Goal: Communication & Community: Answer question/provide support

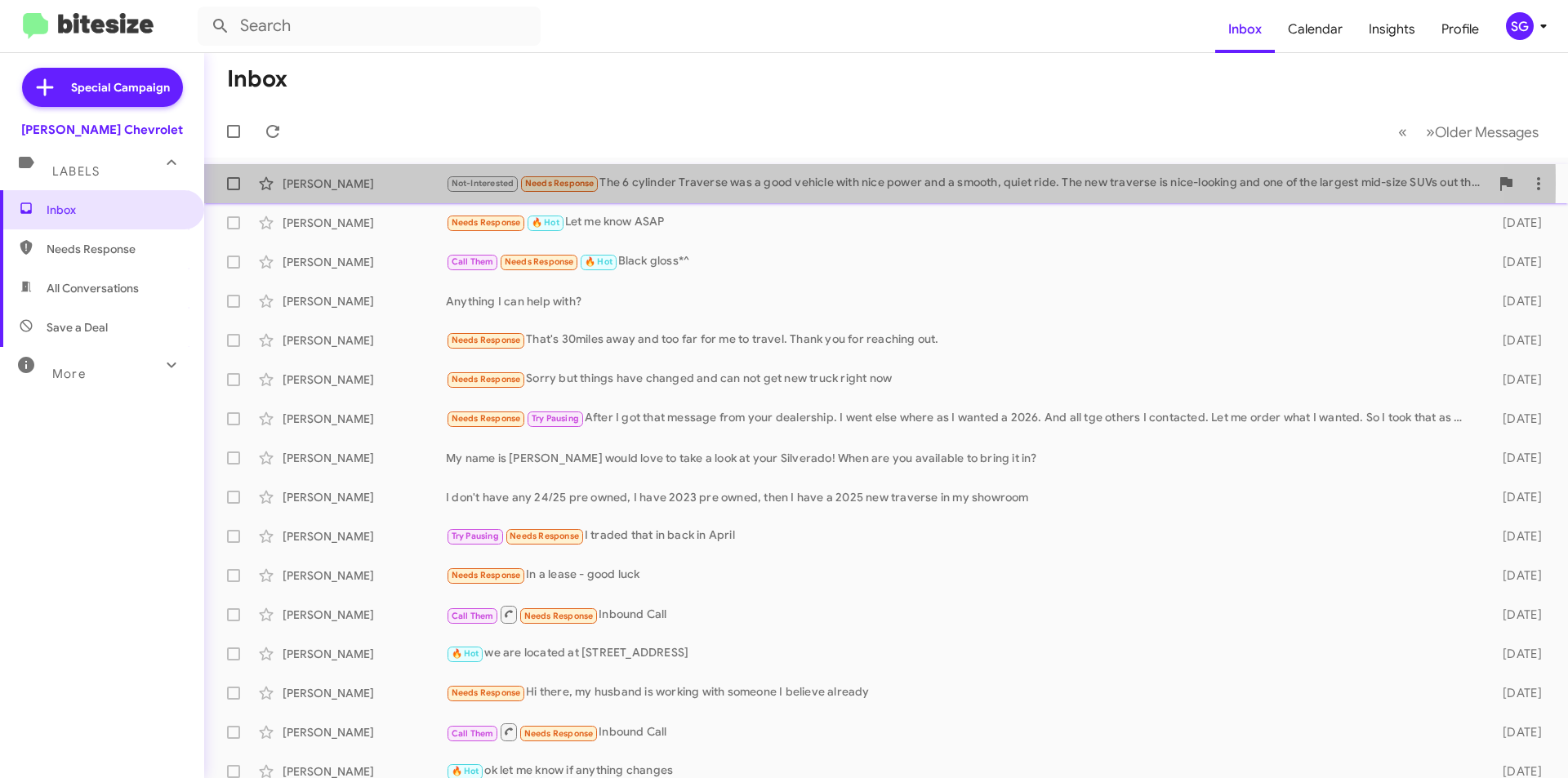
click at [699, 184] on div "Not-Interested Needs Response The 6 cylinder Traverse was a good vehicle with n…" at bounding box center [967, 183] width 1044 height 19
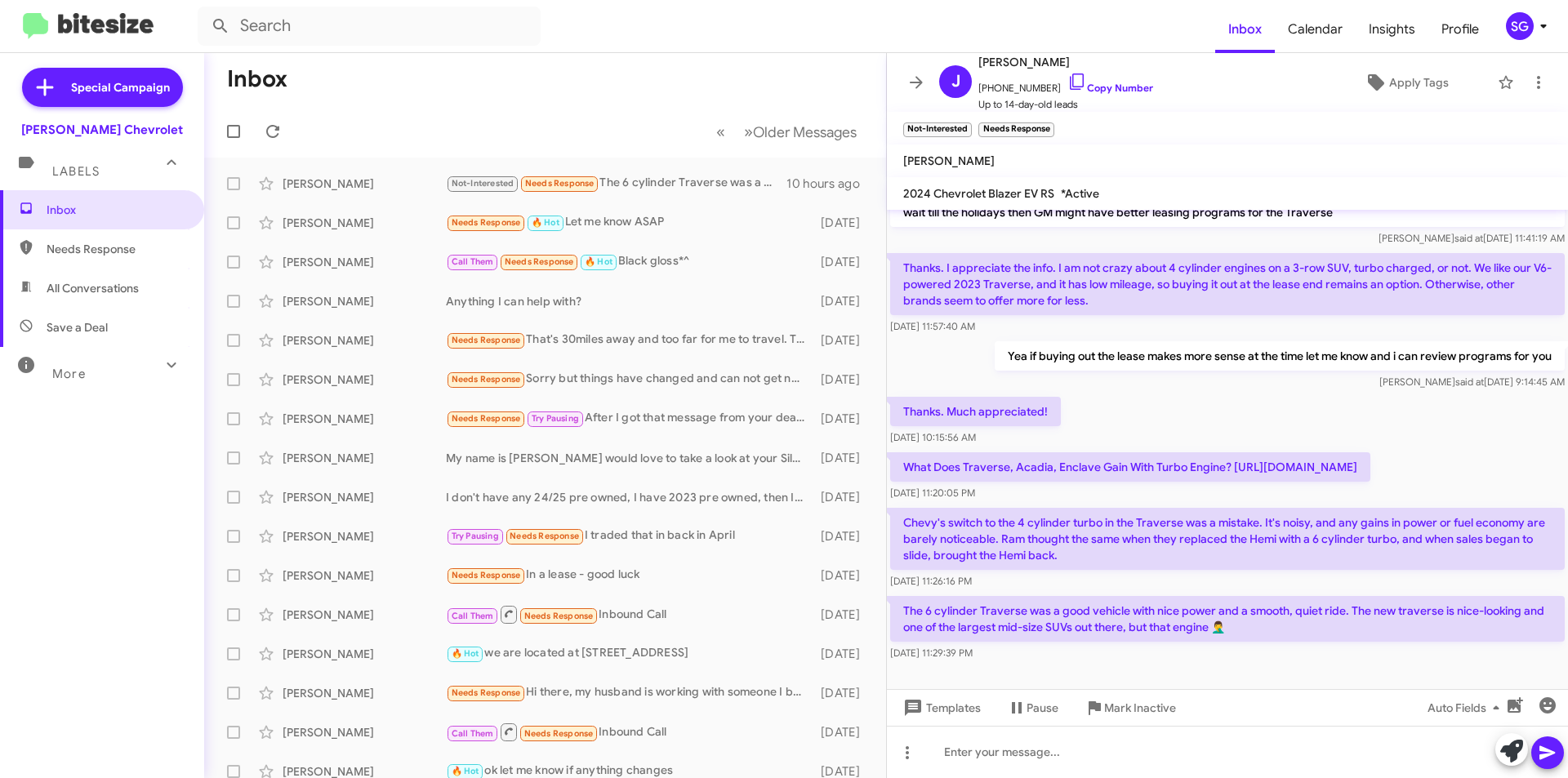
scroll to position [380, 0]
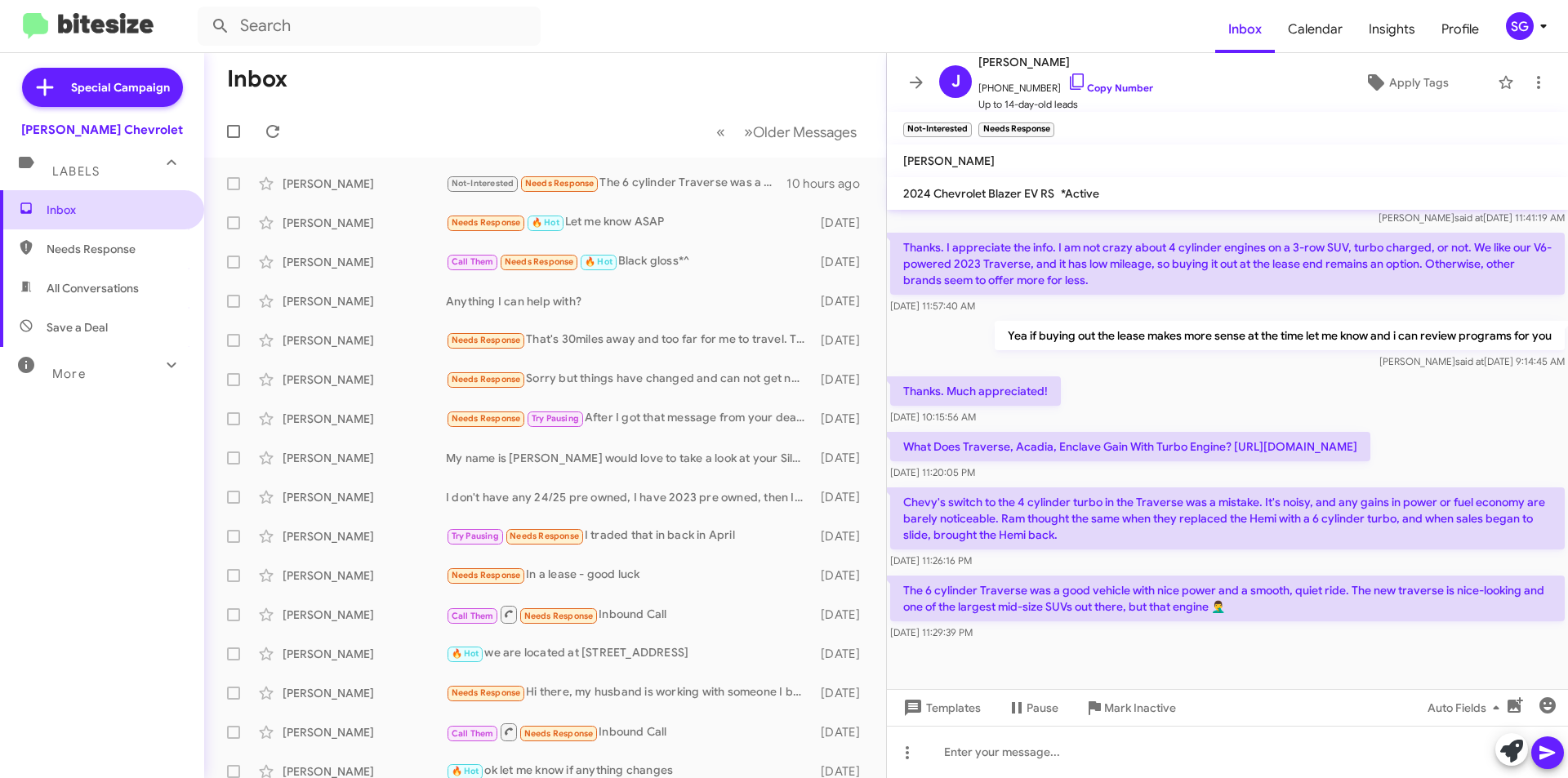
click at [127, 206] on span "Inbox" at bounding box center [116, 210] width 139 height 16
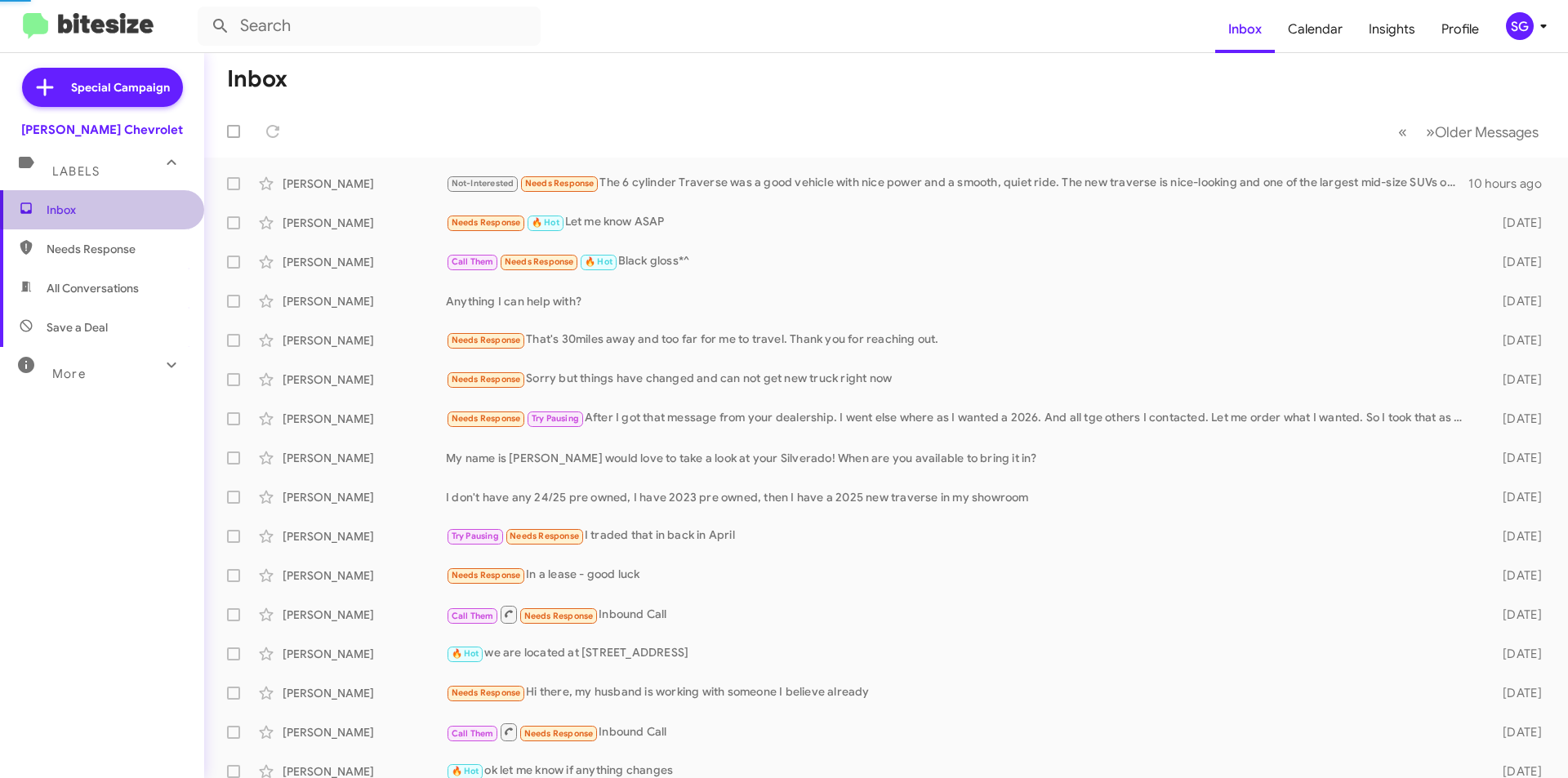
click at [127, 206] on span "Inbox" at bounding box center [116, 210] width 139 height 16
click at [438, 222] on div "[PERSON_NAME]" at bounding box center [364, 222] width 163 height 16
